Goal: Transaction & Acquisition: Purchase product/service

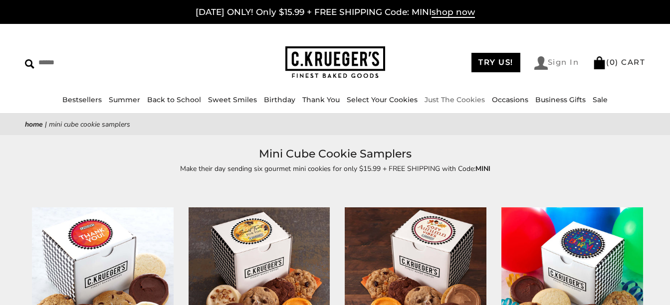
click at [551, 60] on link "Sign In" at bounding box center [556, 62] width 45 height 13
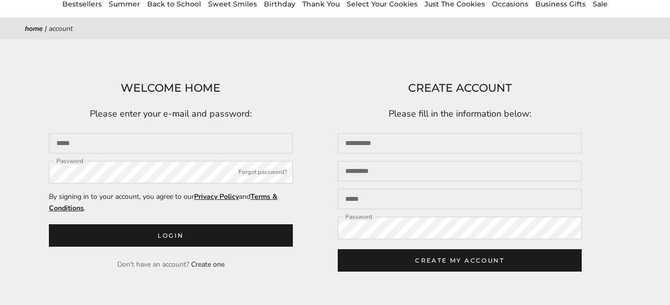
scroll to position [100, 0]
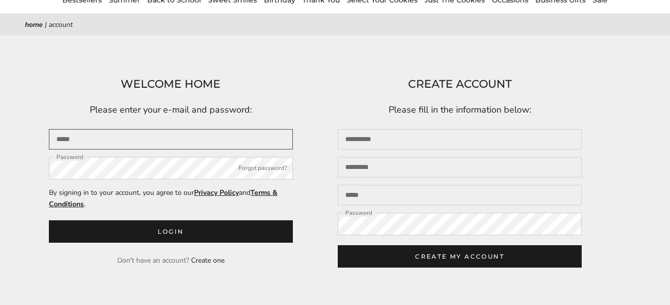
click at [107, 142] on input "Email" at bounding box center [171, 139] width 244 height 20
click at [49, 220] on button "Login" at bounding box center [171, 231] width 244 height 22
click at [69, 142] on input "Email" at bounding box center [171, 139] width 244 height 20
type input "**********"
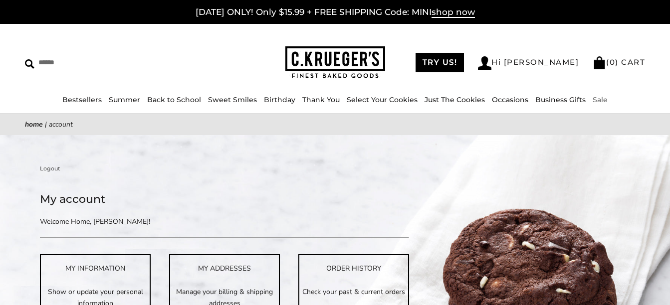
click at [594, 98] on link "Sale" at bounding box center [600, 99] width 15 height 9
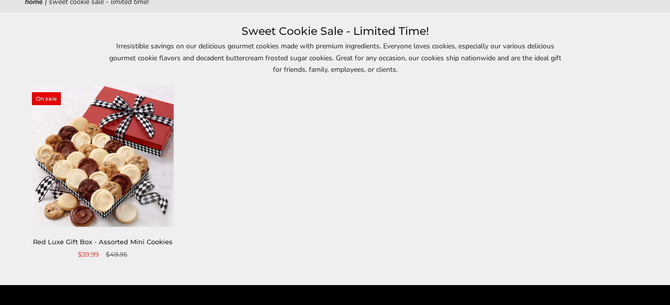
scroll to position [150, 0]
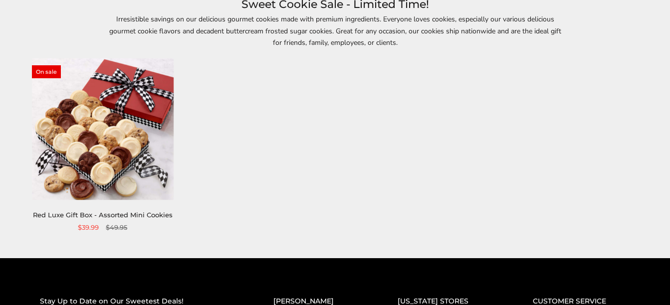
click at [96, 147] on img at bounding box center [103, 129] width 142 height 142
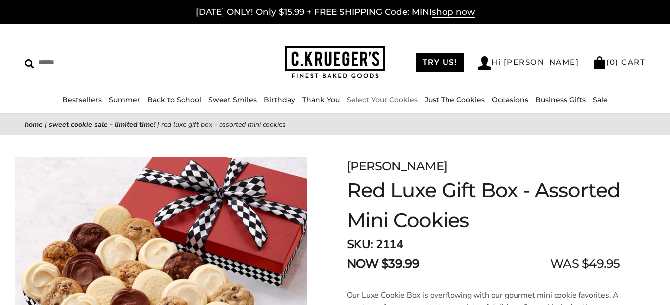
click at [396, 99] on link "Select Your Cookies" at bounding box center [382, 99] width 71 height 9
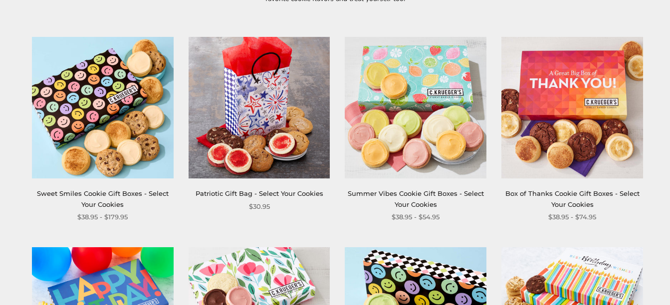
scroll to position [200, 0]
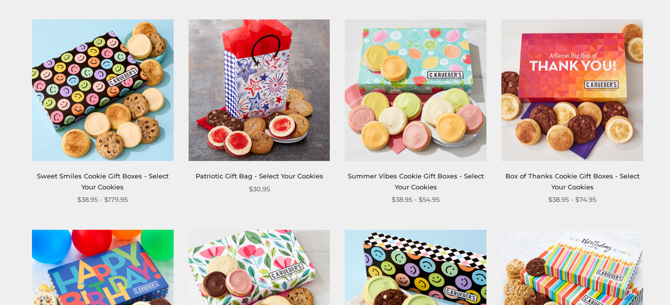
click at [248, 87] on img at bounding box center [260, 90] width 142 height 142
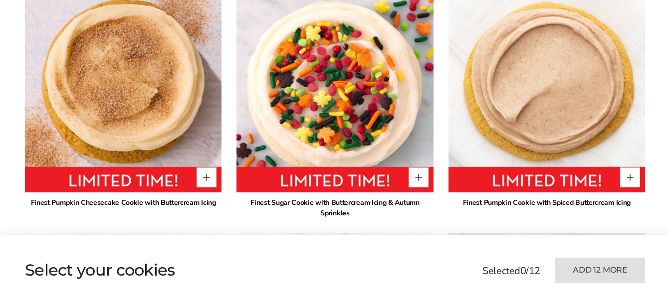
scroll to position [648, 0]
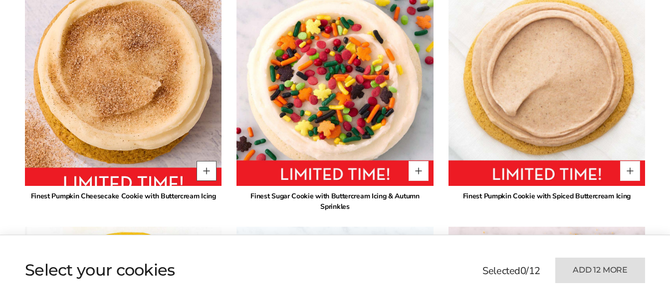
click at [209, 171] on button "Quantity button plus" at bounding box center [207, 171] width 20 height 20
type input "*"
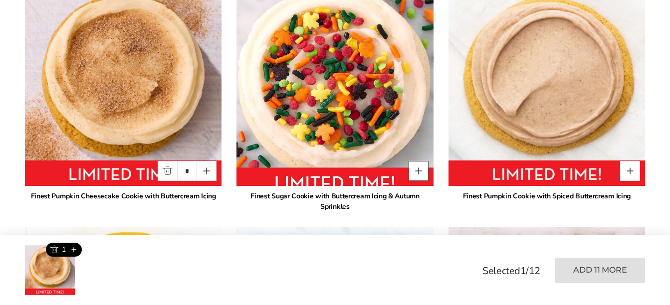
click at [417, 167] on button "Quantity button plus" at bounding box center [419, 171] width 20 height 20
type input "*"
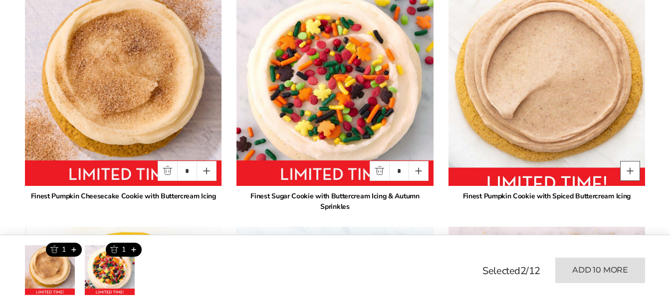
click at [630, 171] on button "Quantity button plus" at bounding box center [630, 171] width 20 height 20
type input "*"
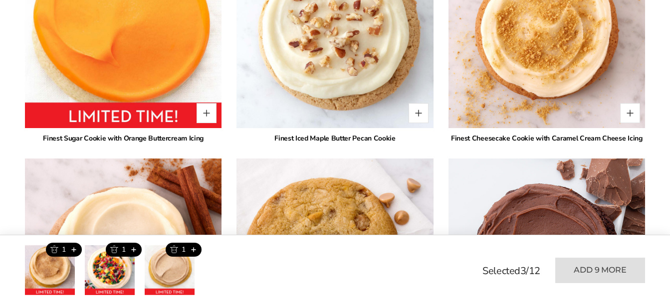
scroll to position [948, 0]
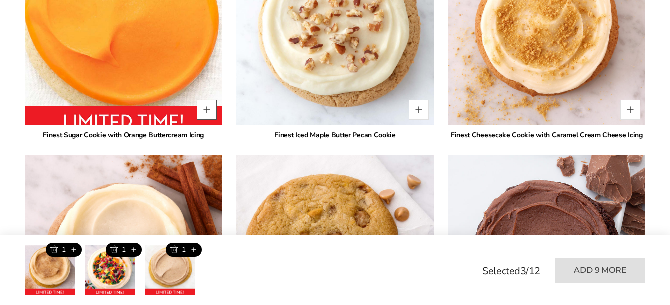
click at [207, 109] on button "Quantity button plus" at bounding box center [207, 110] width 20 height 20
type input "*"
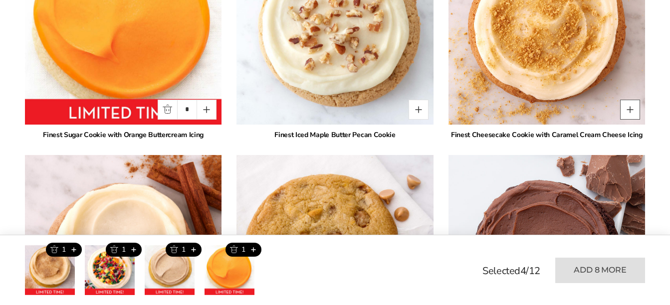
click at [633, 109] on button "Quantity button plus" at bounding box center [630, 110] width 20 height 20
type input "*"
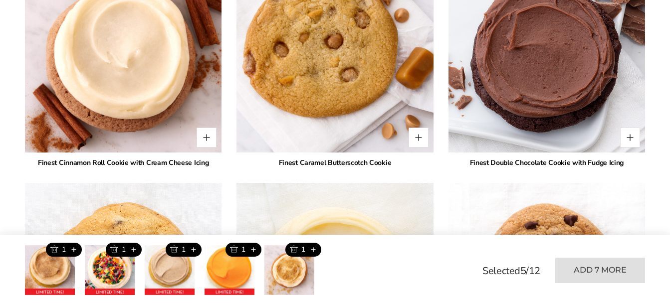
scroll to position [1147, 0]
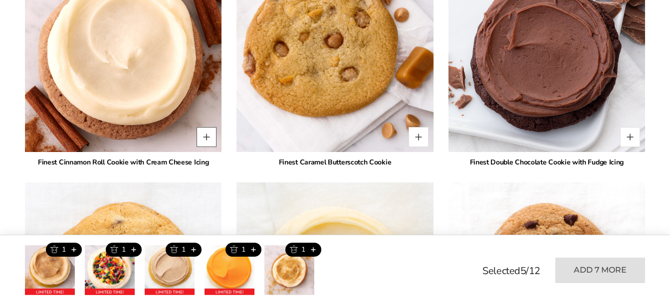
click at [205, 133] on button "Quantity button plus" at bounding box center [207, 137] width 20 height 20
type input "*"
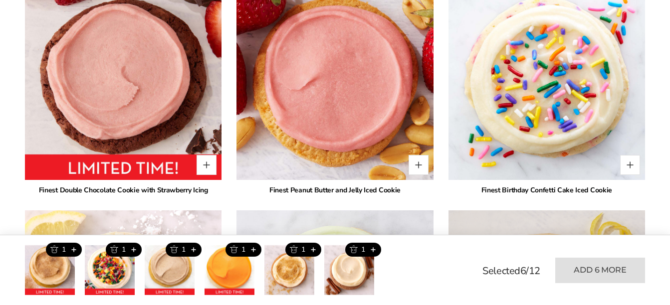
scroll to position [2045, 0]
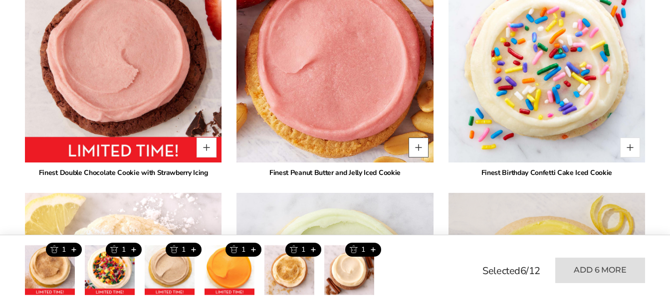
click at [425, 148] on button "Quantity button plus" at bounding box center [419, 148] width 20 height 20
type input "*"
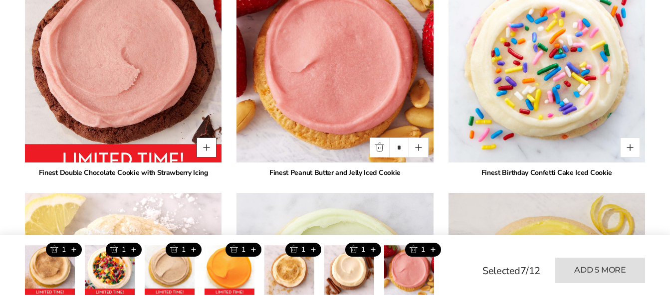
click at [206, 151] on button "Quantity button plus" at bounding box center [207, 148] width 20 height 20
type input "*"
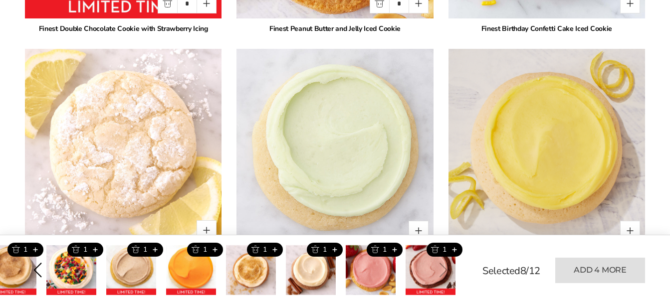
scroll to position [2245, 0]
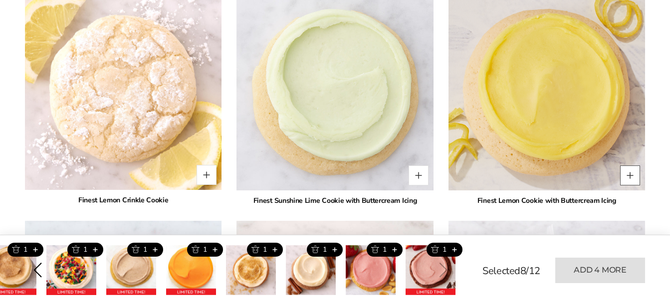
click at [629, 174] on button "Quantity button plus" at bounding box center [630, 176] width 20 height 20
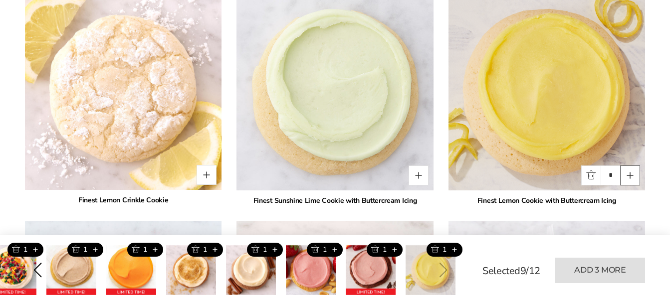
click at [629, 174] on button "Quantity button plus" at bounding box center [630, 176] width 20 height 20
type input "*"
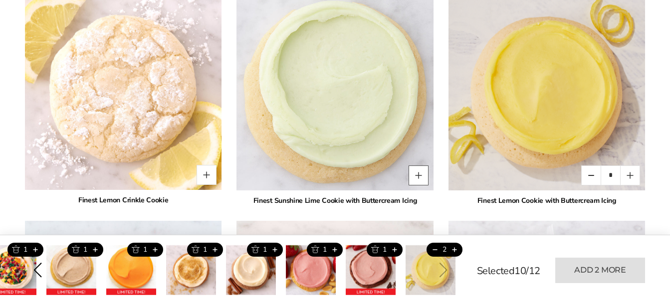
click at [420, 176] on button "Quantity button plus" at bounding box center [419, 176] width 20 height 20
type input "*"
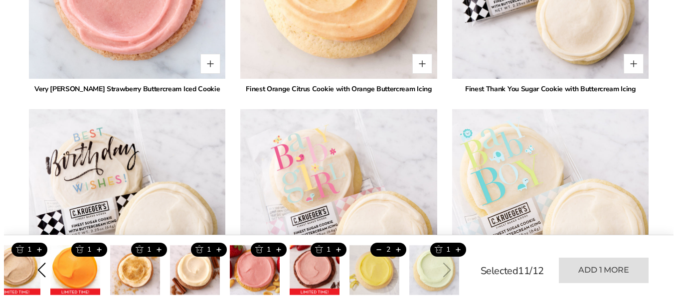
scroll to position [2594, 0]
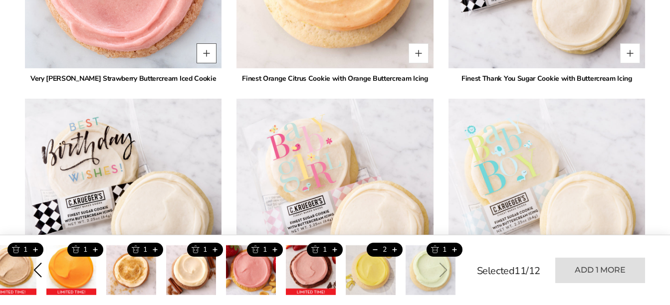
click at [206, 55] on button "Quantity button plus" at bounding box center [207, 53] width 20 height 20
type input "*"
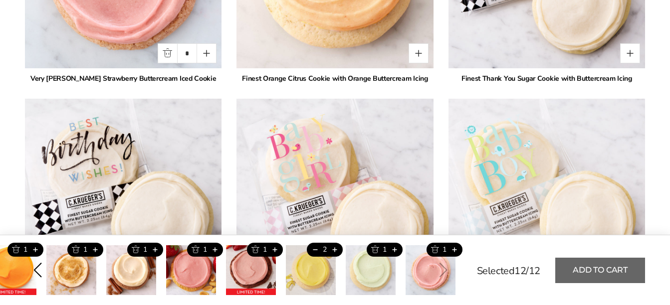
click at [600, 266] on button "Add to cart" at bounding box center [600, 270] width 90 height 25
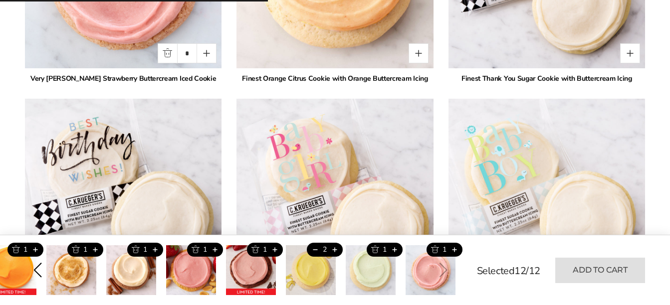
type input "*"
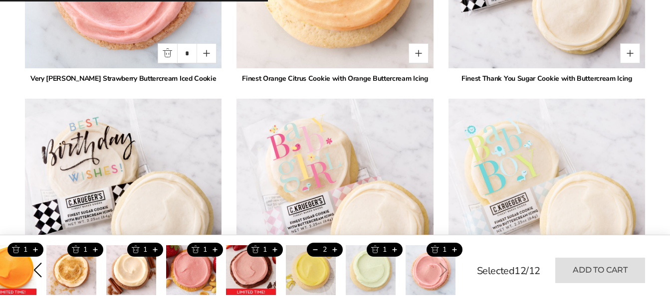
type input "*"
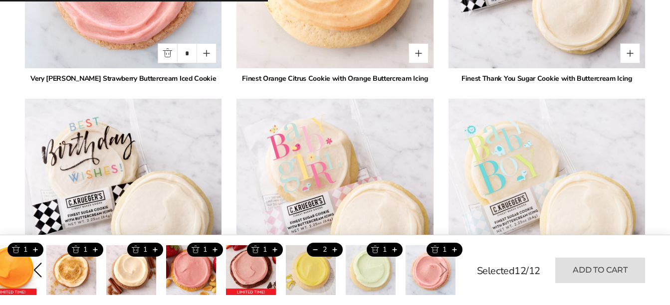
type input "*"
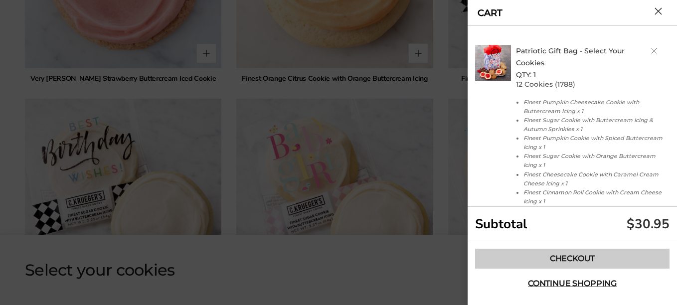
click at [580, 257] on link "Checkout" at bounding box center [572, 259] width 195 height 20
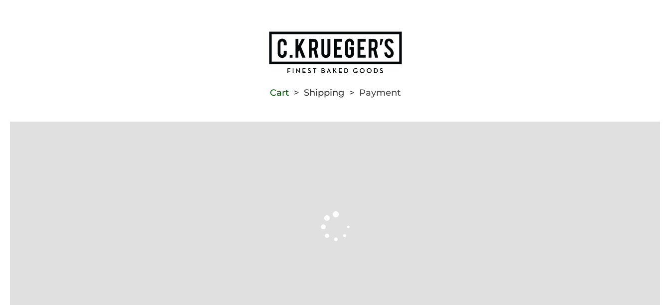
type input "**********"
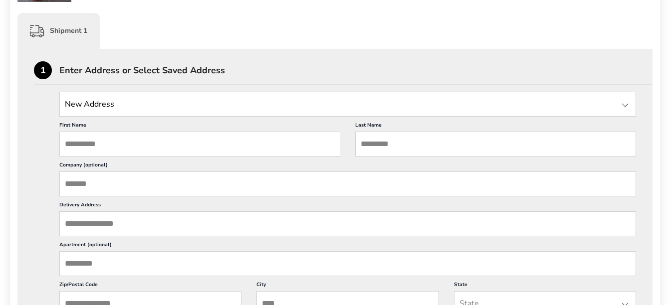
scroll to position [299, 0]
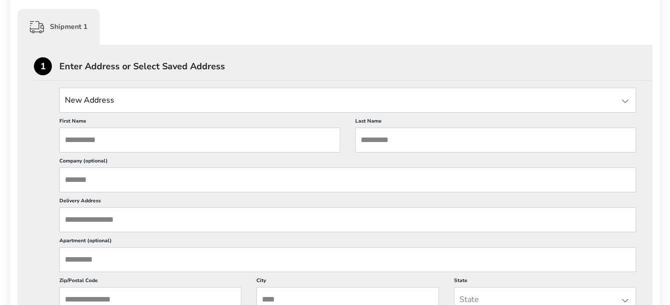
click at [124, 100] on input "State" at bounding box center [347, 100] width 577 height 25
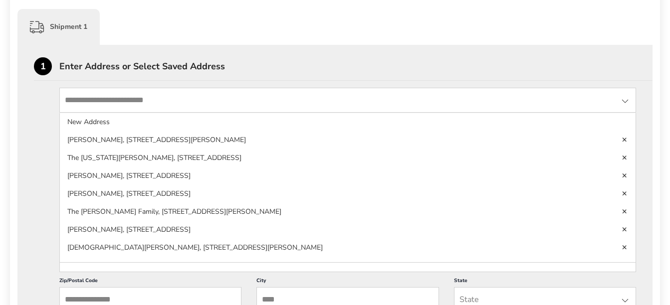
type input "**********"
type input "******"
type input "*****"
type input "**********"
type input "*****"
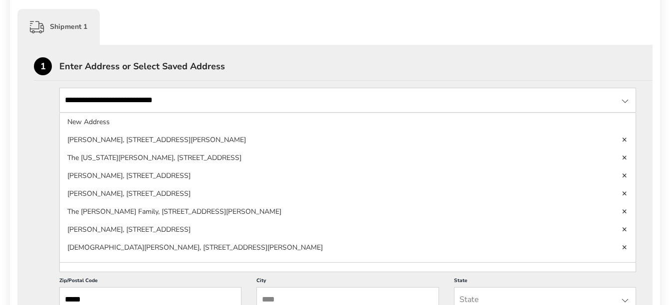
type input "********"
type input "****"
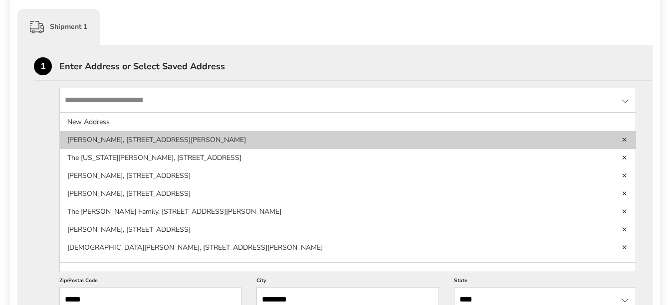
click at [243, 149] on li "[PERSON_NAME], [STREET_ADDRESS][PERSON_NAME]" at bounding box center [348, 158] width 576 height 18
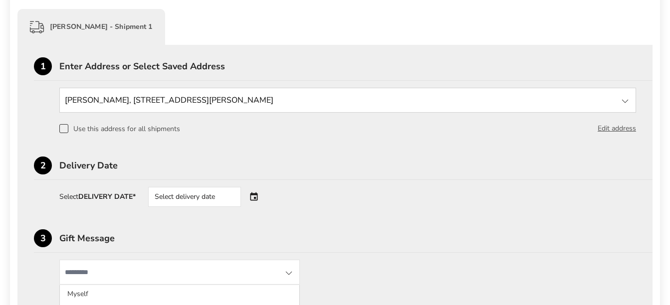
click at [254, 196] on div "Select delivery date" at bounding box center [208, 197] width 121 height 20
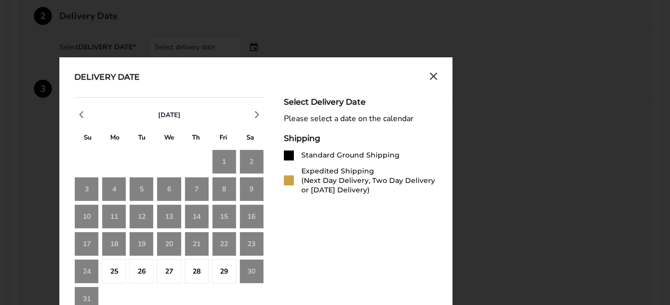
scroll to position [499, 0]
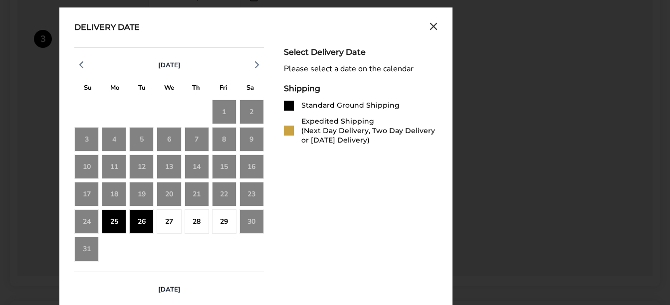
click at [113, 220] on div "25" at bounding box center [114, 221] width 24 height 24
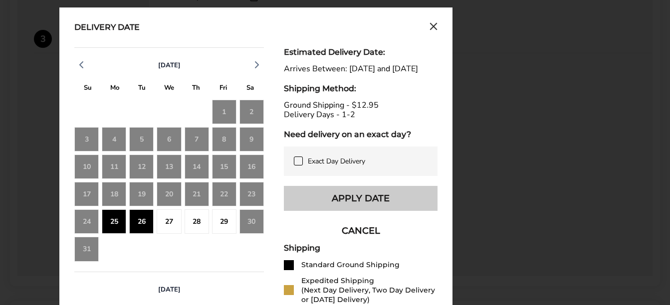
click at [354, 204] on button "Apply Date" at bounding box center [361, 198] width 154 height 25
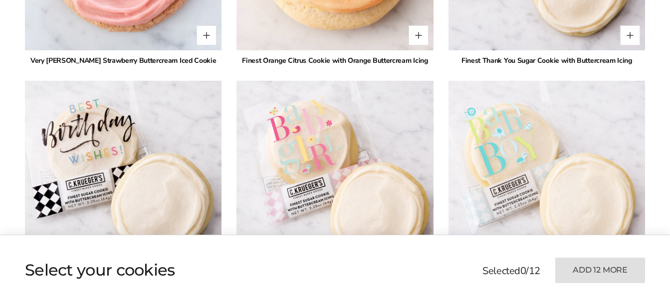
scroll to position [2594, 0]
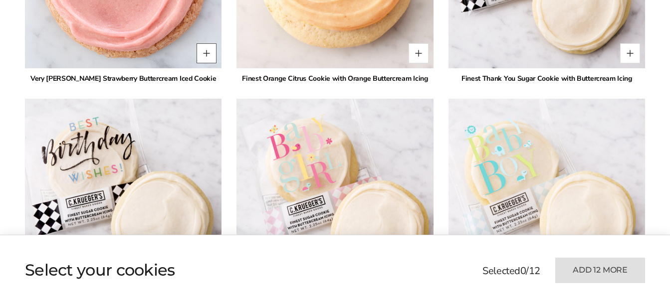
click at [210, 53] on button "Quantity button plus" at bounding box center [207, 53] width 20 height 20
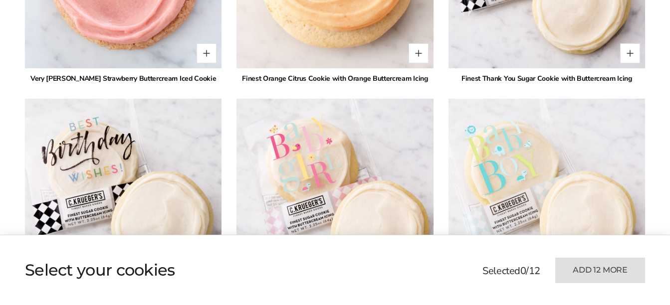
type input "*"
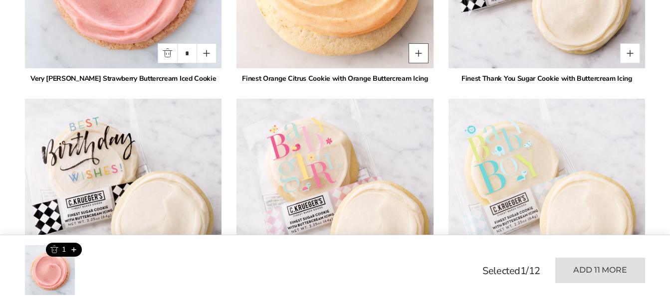
click at [418, 51] on button "Quantity button plus" at bounding box center [419, 53] width 20 height 20
type input "*"
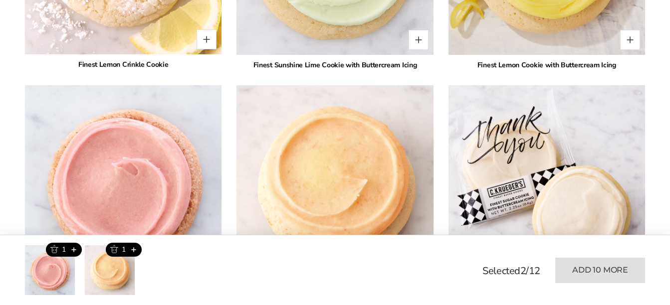
scroll to position [2344, 0]
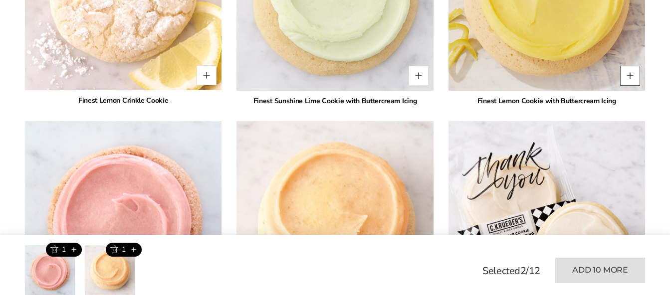
click at [630, 73] on button "Quantity button plus" at bounding box center [630, 76] width 20 height 20
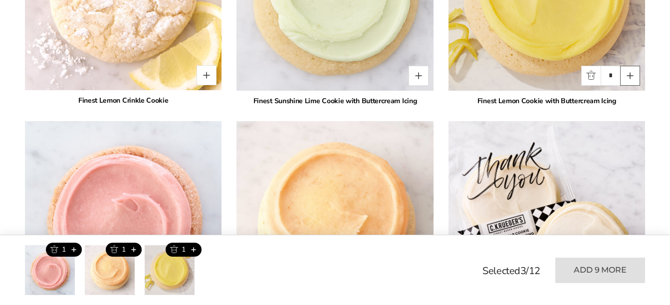
click at [630, 73] on button "Quantity button plus" at bounding box center [630, 76] width 20 height 20
type input "*"
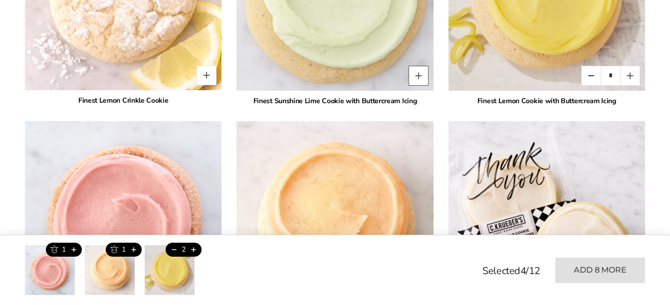
click at [421, 75] on button "Quantity button plus" at bounding box center [419, 76] width 20 height 20
type input "*"
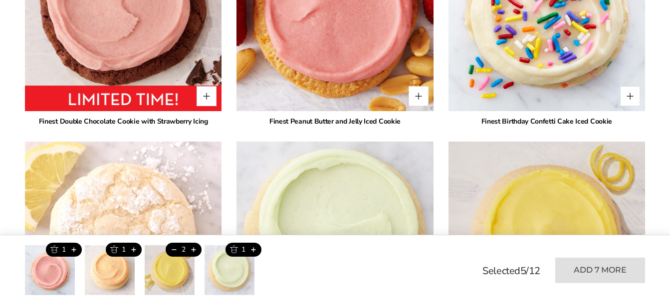
scroll to position [2095, 0]
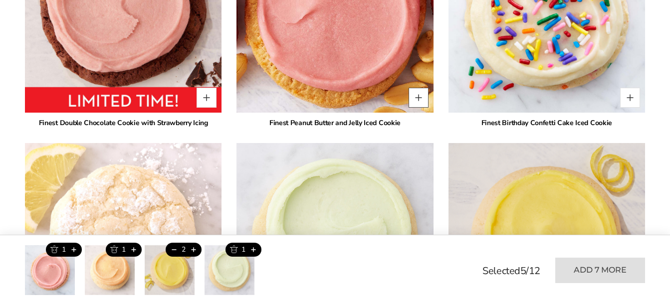
click at [417, 97] on button "Quantity button plus" at bounding box center [419, 98] width 20 height 20
type input "*"
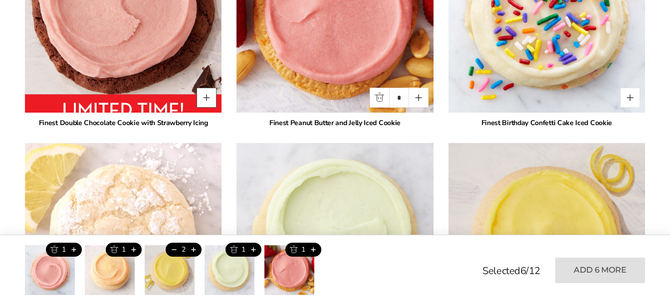
click at [211, 97] on button "Quantity button plus" at bounding box center [207, 98] width 20 height 20
type input "*"
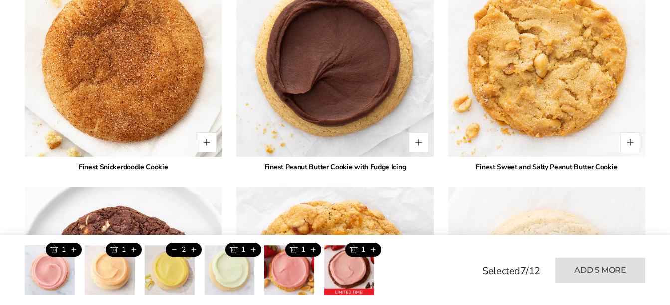
scroll to position [1596, 0]
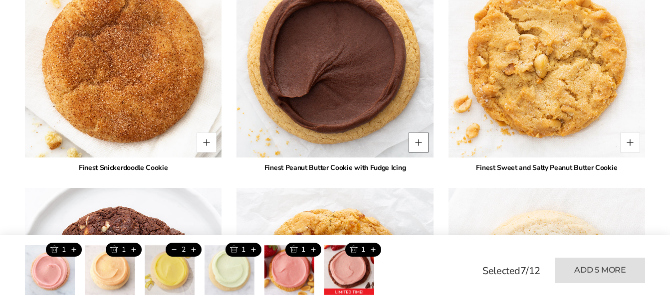
click at [423, 138] on button "Quantity button plus" at bounding box center [419, 143] width 20 height 20
type input "*"
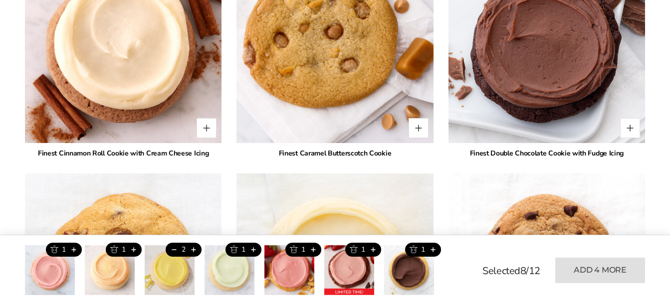
scroll to position [1097, 0]
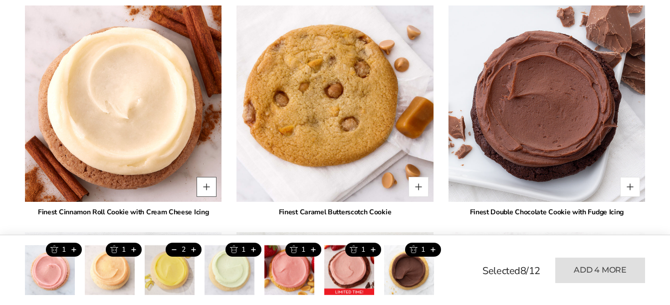
click at [209, 184] on button "Quantity button plus" at bounding box center [207, 187] width 20 height 20
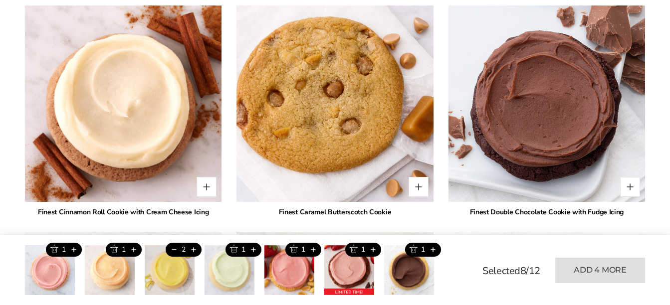
type input "*"
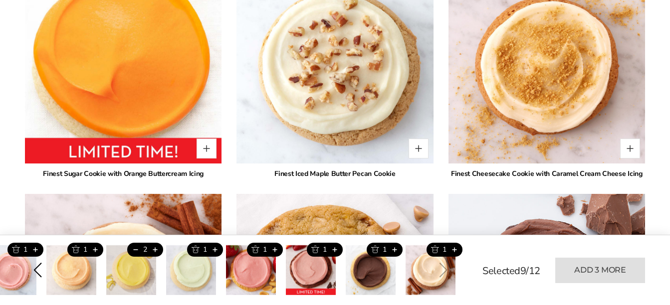
scroll to position [848, 0]
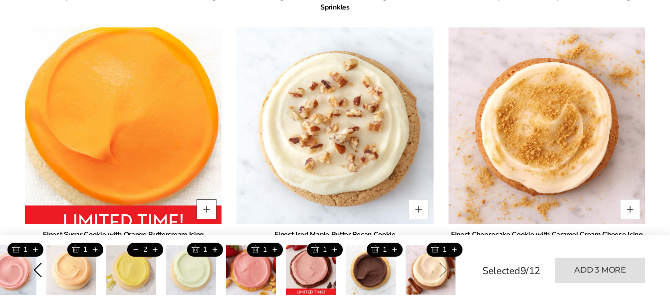
click at [212, 207] on button "Quantity button plus" at bounding box center [207, 210] width 20 height 20
type input "*"
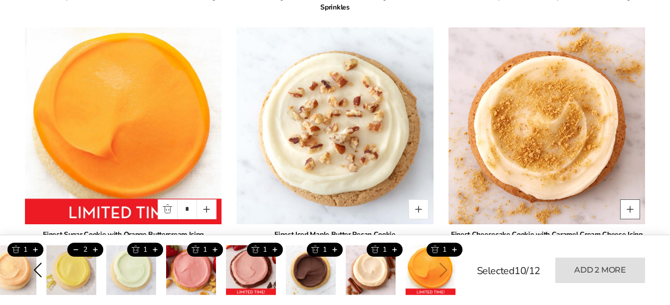
click at [629, 207] on button "Quantity button plus" at bounding box center [630, 210] width 20 height 20
type input "*"
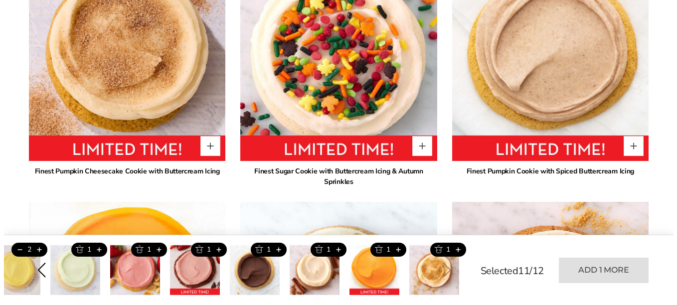
scroll to position [648, 0]
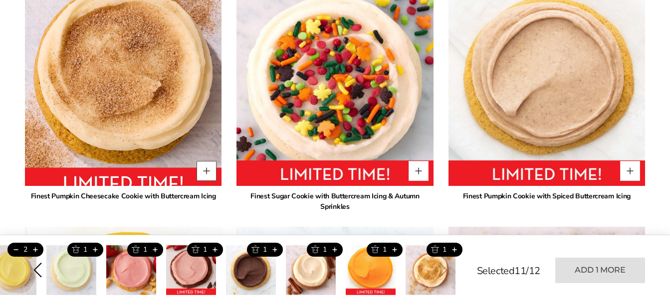
click at [212, 172] on button "Quantity button plus" at bounding box center [207, 171] width 20 height 20
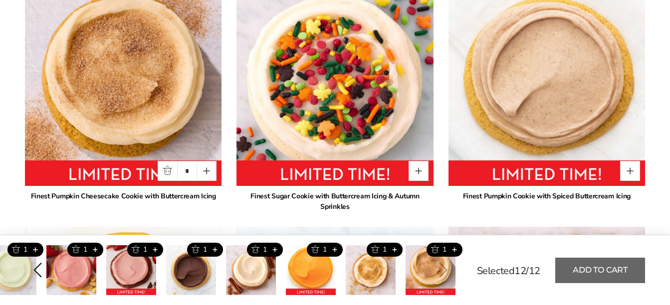
click at [609, 266] on button "Add to cart" at bounding box center [600, 270] width 90 height 25
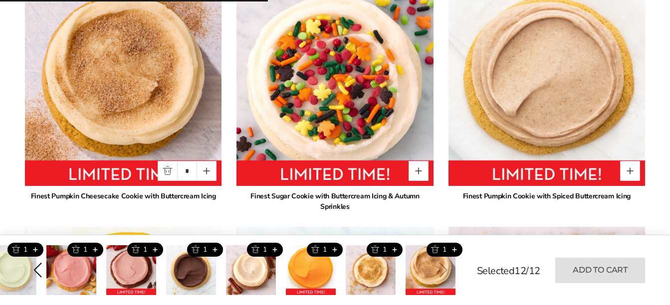
type input "*"
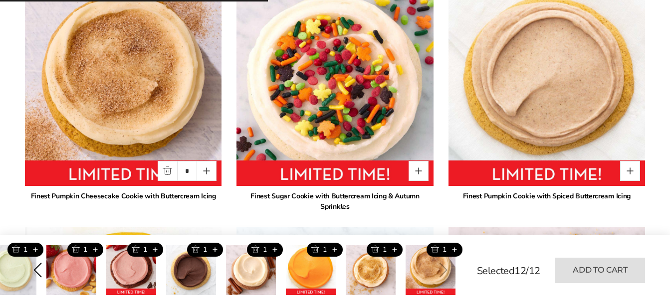
type input "*"
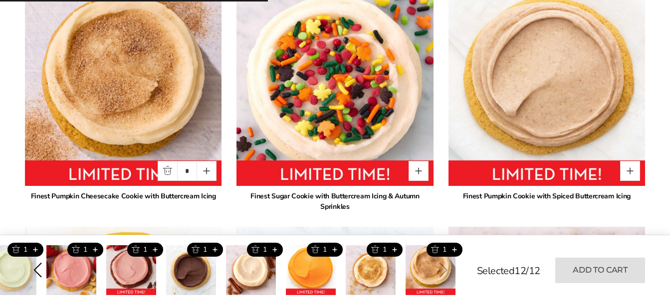
type input "*"
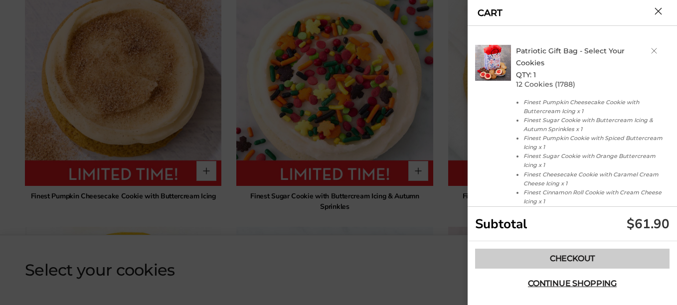
click at [575, 255] on link "Checkout" at bounding box center [572, 259] width 195 height 20
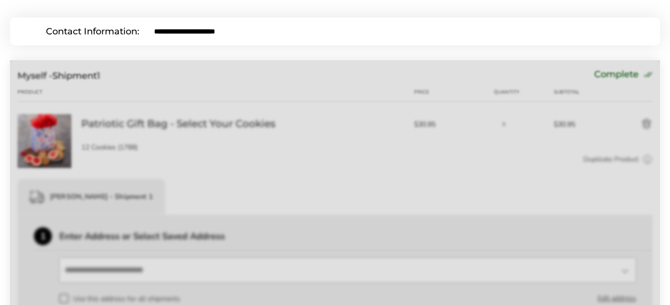
scroll to position [150, 0]
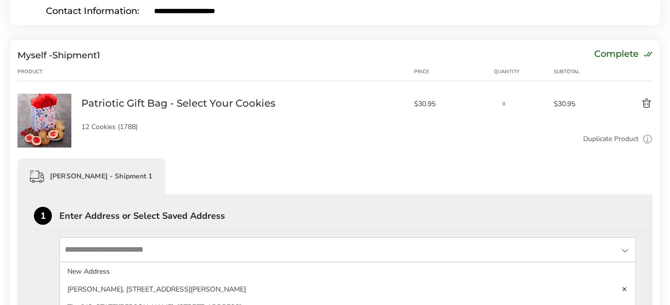
click at [386, 255] on input "State" at bounding box center [347, 249] width 577 height 25
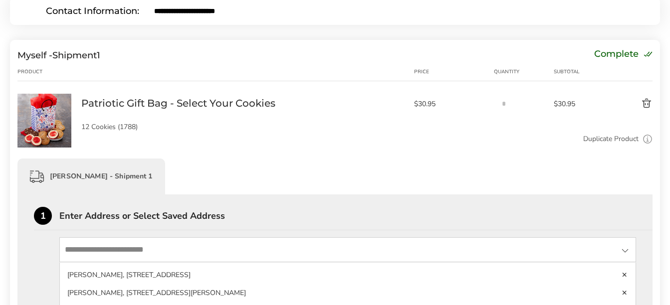
click at [80, 249] on input "State" at bounding box center [347, 249] width 577 height 25
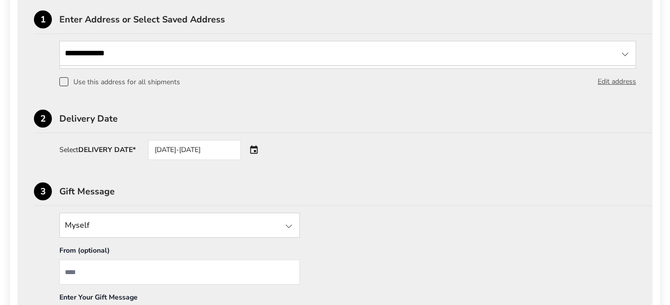
scroll to position [349, 0]
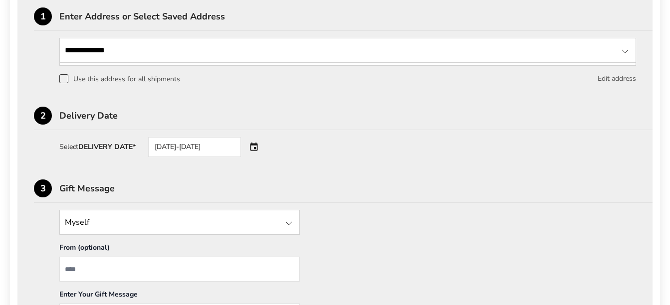
type input "**********"
click at [617, 78] on button "Edit address" at bounding box center [617, 78] width 38 height 11
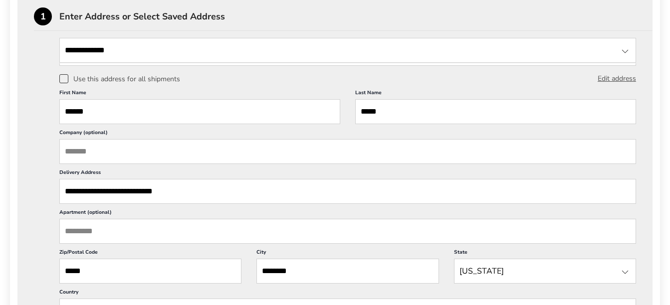
scroll to position [0, 0]
drag, startPoint x: 203, startPoint y: 193, endPoint x: 13, endPoint y: 194, distance: 189.5
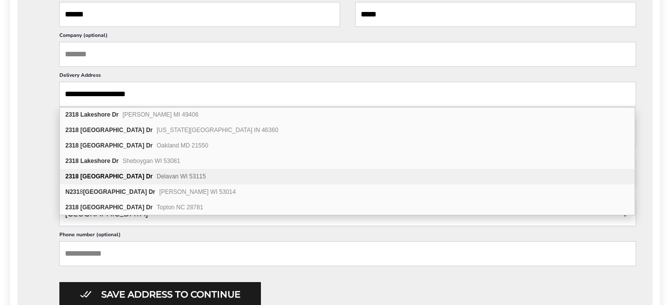
scroll to position [449, 0]
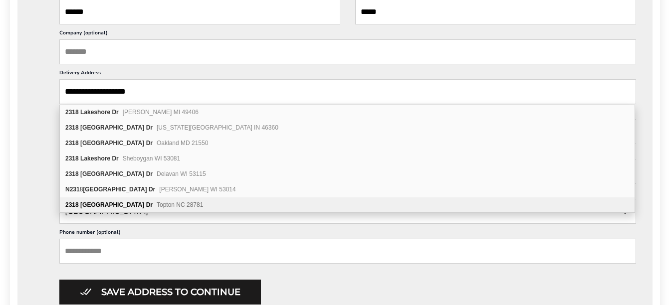
type input "**********"
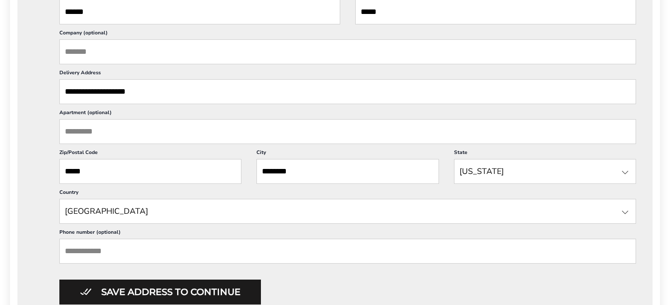
click at [152, 253] on input "Phone number (optional)" at bounding box center [347, 251] width 577 height 25
type input "**********"
type input "**"
type input "**********"
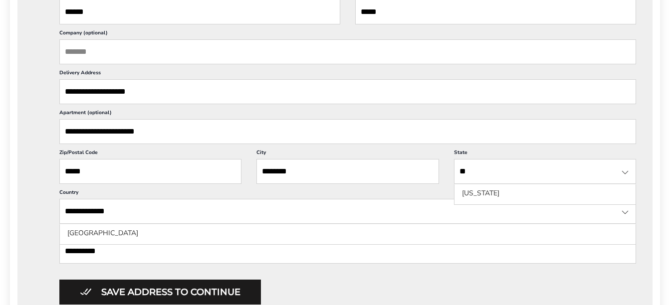
drag, startPoint x: 121, startPoint y: 172, endPoint x: 51, endPoint y: 169, distance: 69.9
click at [51, 169] on div "**********" at bounding box center [335, 121] width 602 height 367
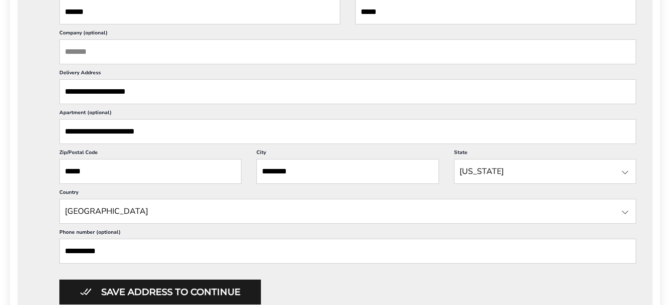
type input "*****"
click at [313, 173] on input "********" at bounding box center [347, 171] width 182 height 25
drag, startPoint x: 313, startPoint y: 173, endPoint x: 209, endPoint y: 163, distance: 103.7
click at [209, 163] on div "**********" at bounding box center [347, 145] width 577 height 320
type input "*********"
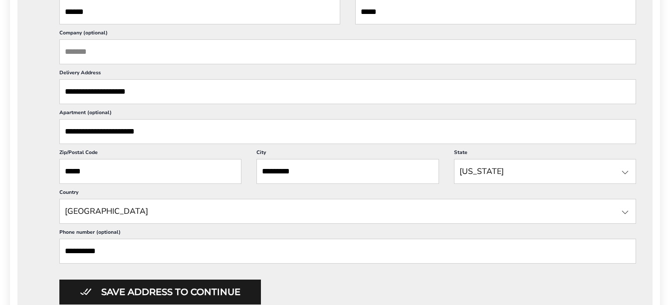
click at [625, 171] on div at bounding box center [625, 173] width 12 height 12
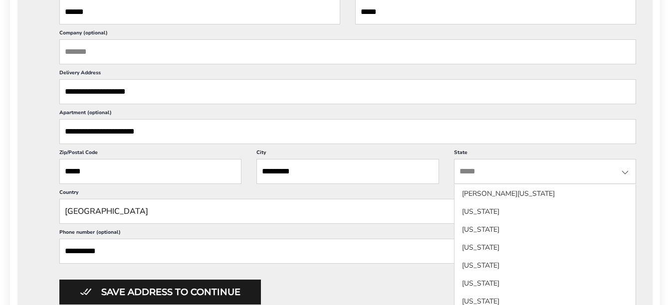
scroll to position [399, 0]
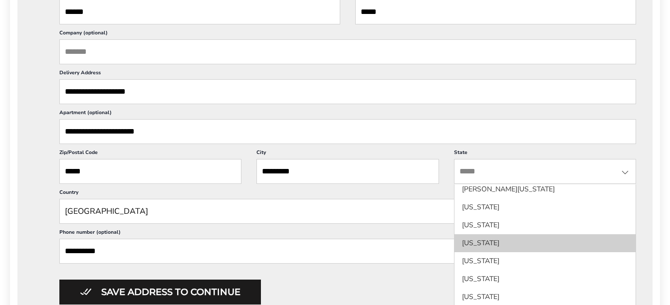
click at [559, 252] on li "[US_STATE]" at bounding box center [544, 261] width 181 height 18
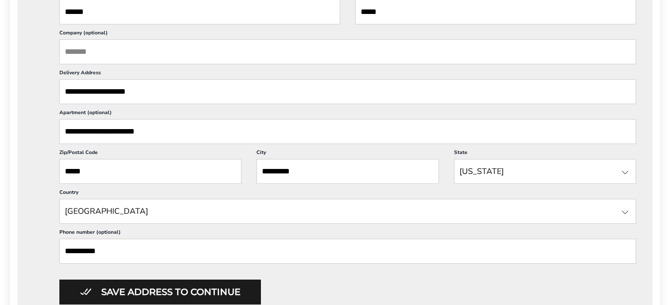
drag, startPoint x: 142, startPoint y: 136, endPoint x: 34, endPoint y: 130, distance: 107.9
click at [34, 130] on div "**********" at bounding box center [335, 121] width 602 height 367
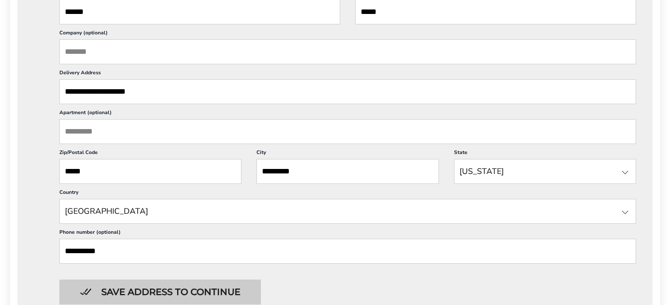
click at [176, 292] on button "Save address to continue" at bounding box center [160, 292] width 202 height 25
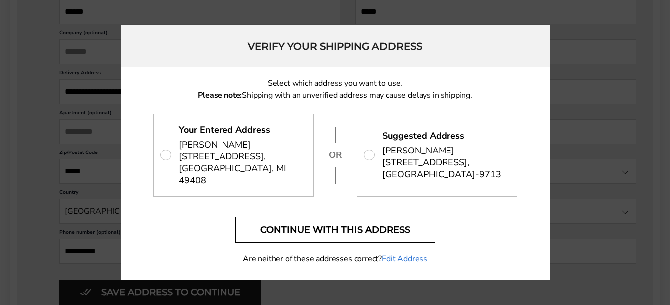
click at [360, 221] on button "Continue with this address" at bounding box center [335, 230] width 200 height 26
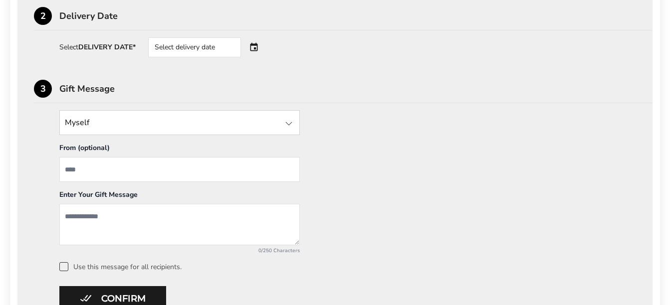
click at [254, 46] on div "Select delivery date" at bounding box center [208, 47] width 121 height 20
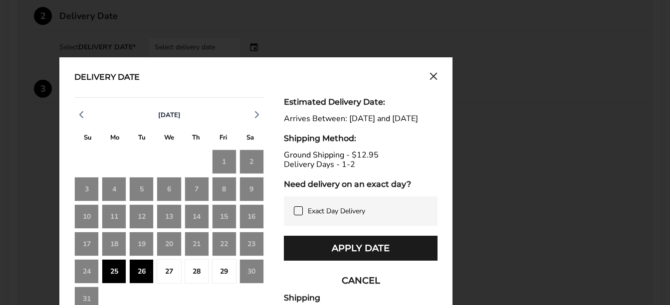
click at [115, 271] on div "25" at bounding box center [114, 271] width 24 height 24
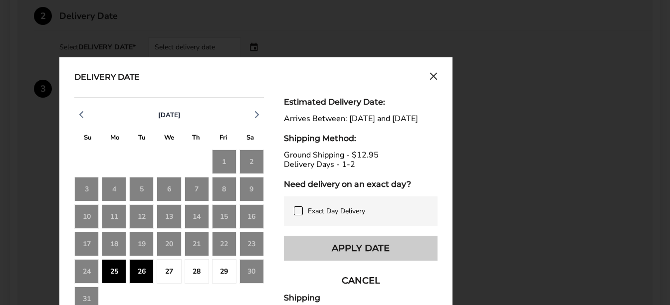
click at [348, 261] on button "Apply Date" at bounding box center [361, 248] width 154 height 25
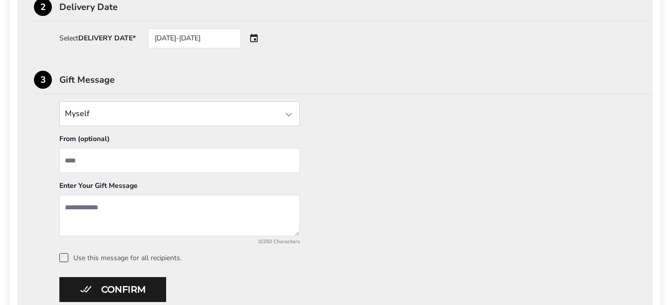
scroll to position [449, 0]
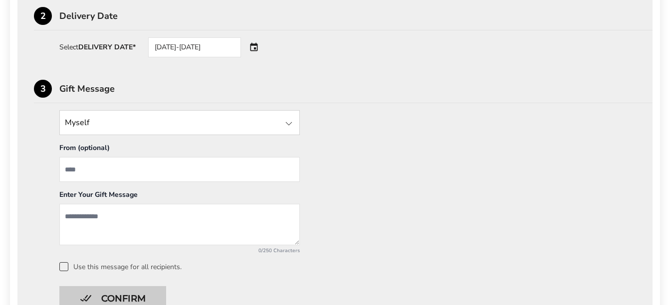
click at [127, 297] on button "Confirm" at bounding box center [112, 298] width 107 height 25
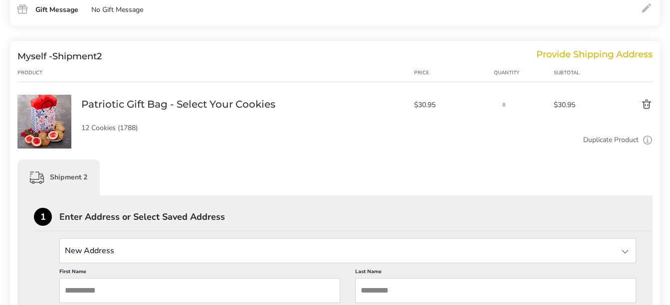
scroll to position [349, 0]
click at [644, 102] on button "Delete product" at bounding box center [626, 105] width 54 height 12
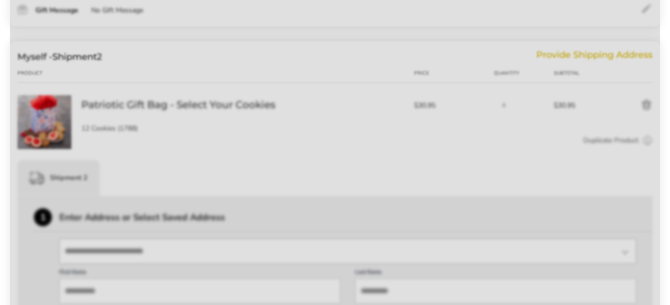
scroll to position [283, 0]
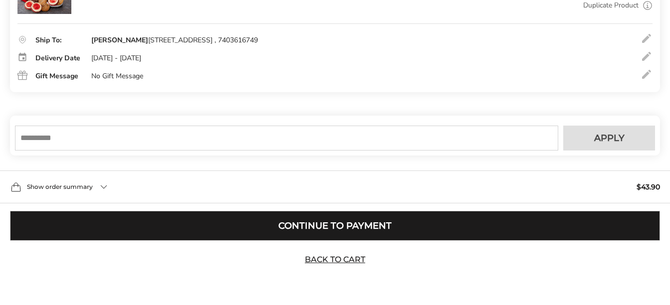
click at [338, 221] on button "Continue to Payment" at bounding box center [335, 226] width 650 height 30
